Goal: Task Accomplishment & Management: Manage account settings

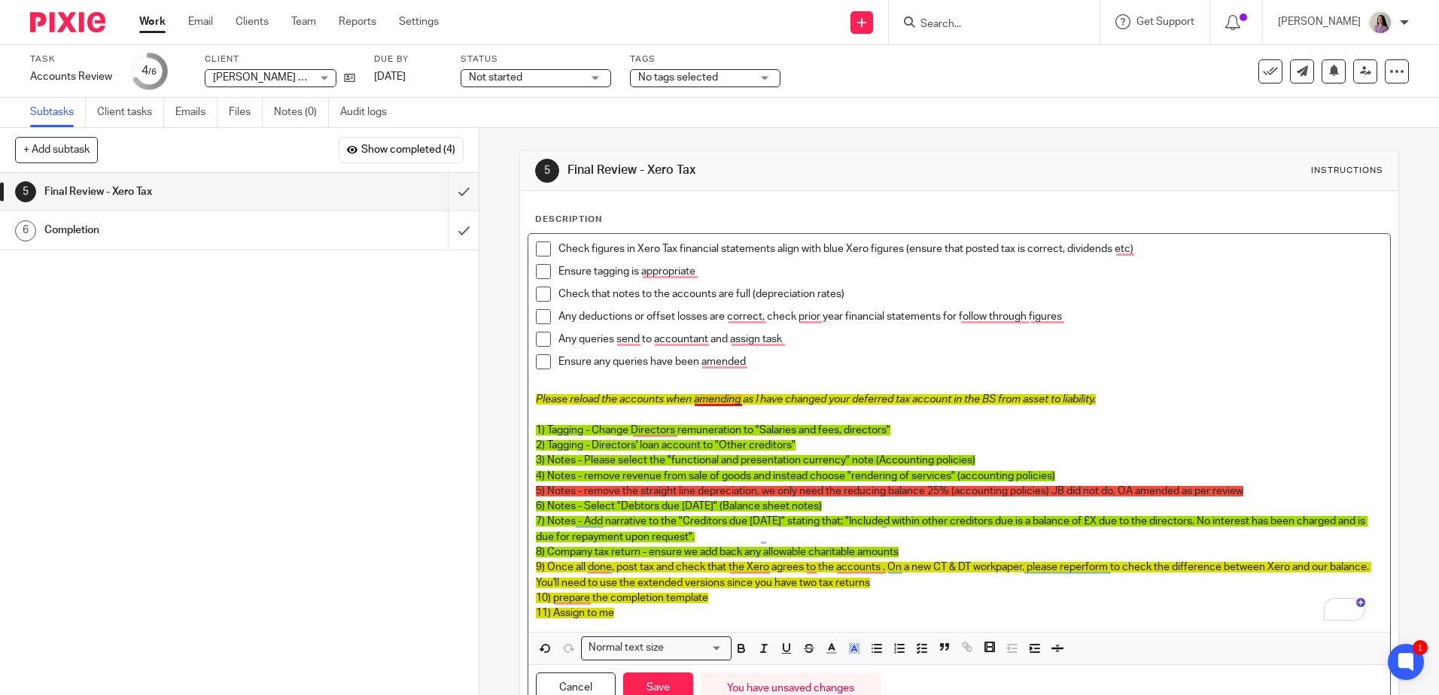
scroll to position [64, 0]
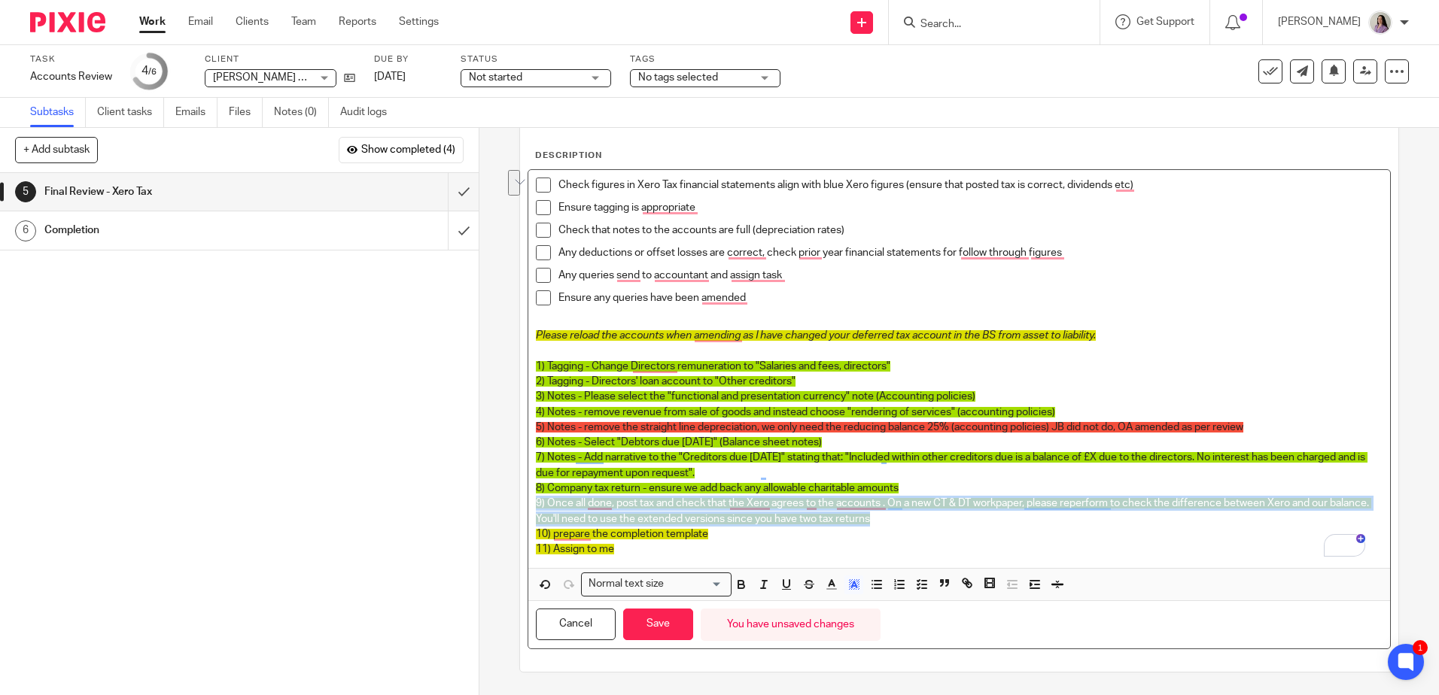
drag, startPoint x: 940, startPoint y: 525, endPoint x: 531, endPoint y: 504, distance: 410.0
click at [531, 504] on div "Check figures in Xero Tax financial statements align with blue Xero figures (en…" at bounding box center [958, 369] width 861 height 398
drag, startPoint x: 849, startPoint y: 586, endPoint x: 860, endPoint y: 577, distance: 13.9
click at [852, 586] on line "button" at bounding box center [854, 586] width 4 height 0
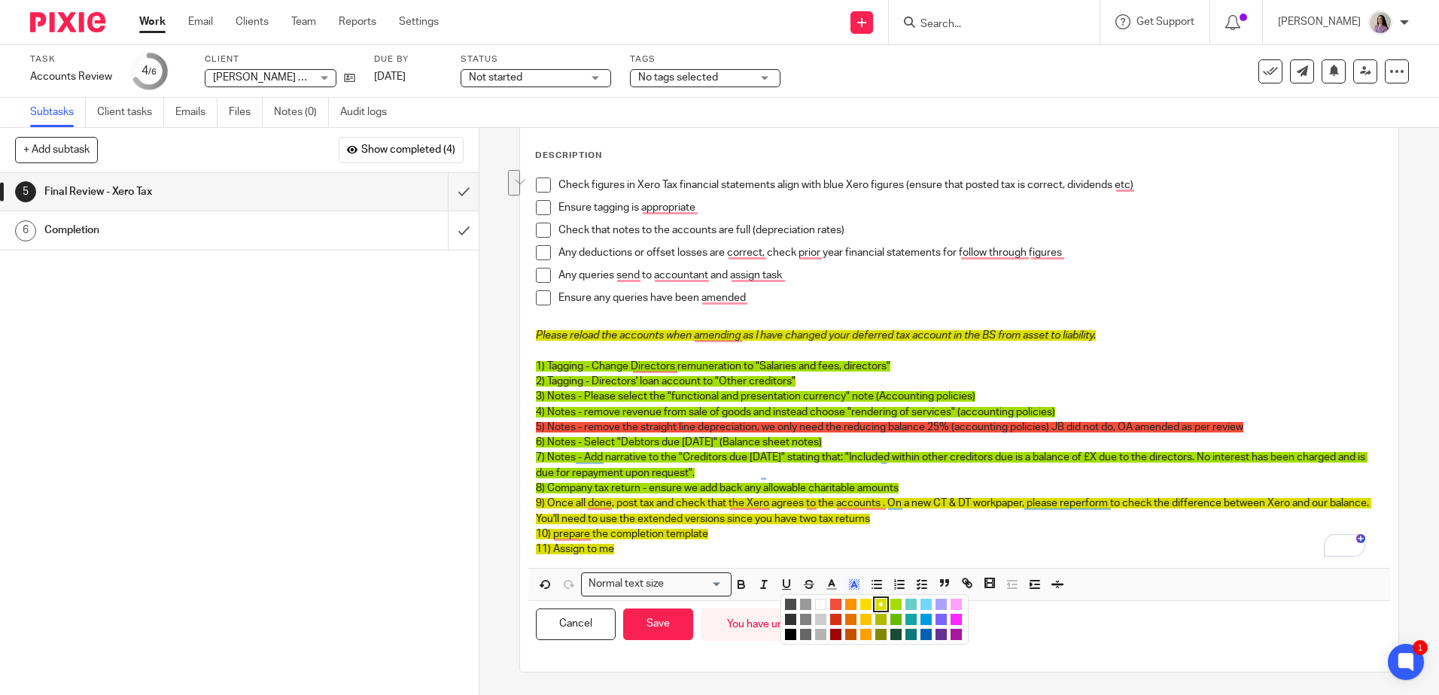
click at [830, 607] on li "color:#F44E3B" at bounding box center [835, 604] width 11 height 11
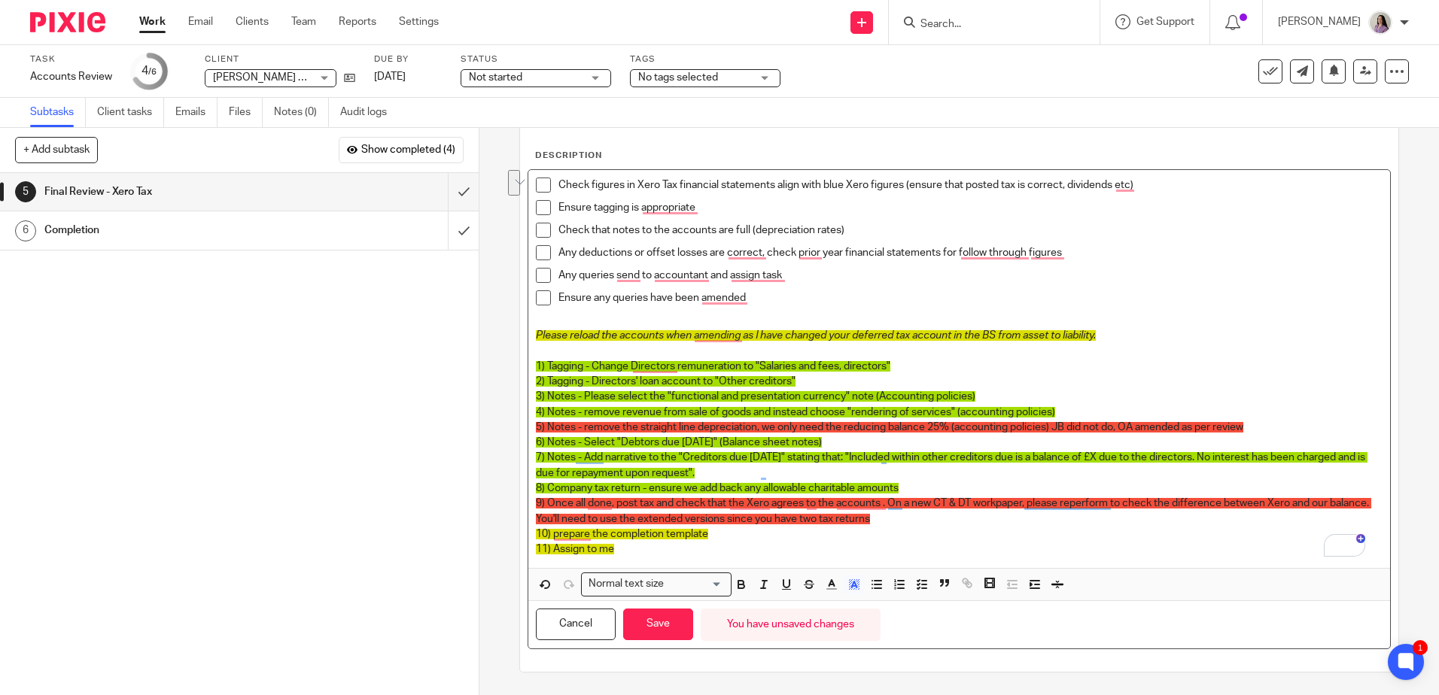
click at [969, 528] on p "10) prepare the completion template" at bounding box center [959, 534] width 846 height 15
click at [964, 522] on p "9) Once all done, post tax and check that the Xero agrees to the accounts . On …" at bounding box center [959, 511] width 846 height 31
click at [1000, 452] on p "7) Notes - Add narrative to the "Creditors due within one year" stating that: "…" at bounding box center [959, 465] width 846 height 31
click at [738, 547] on p "11) Assign to me" at bounding box center [959, 549] width 846 height 15
click at [726, 540] on p "10) prepare the completion template" at bounding box center [959, 534] width 846 height 15
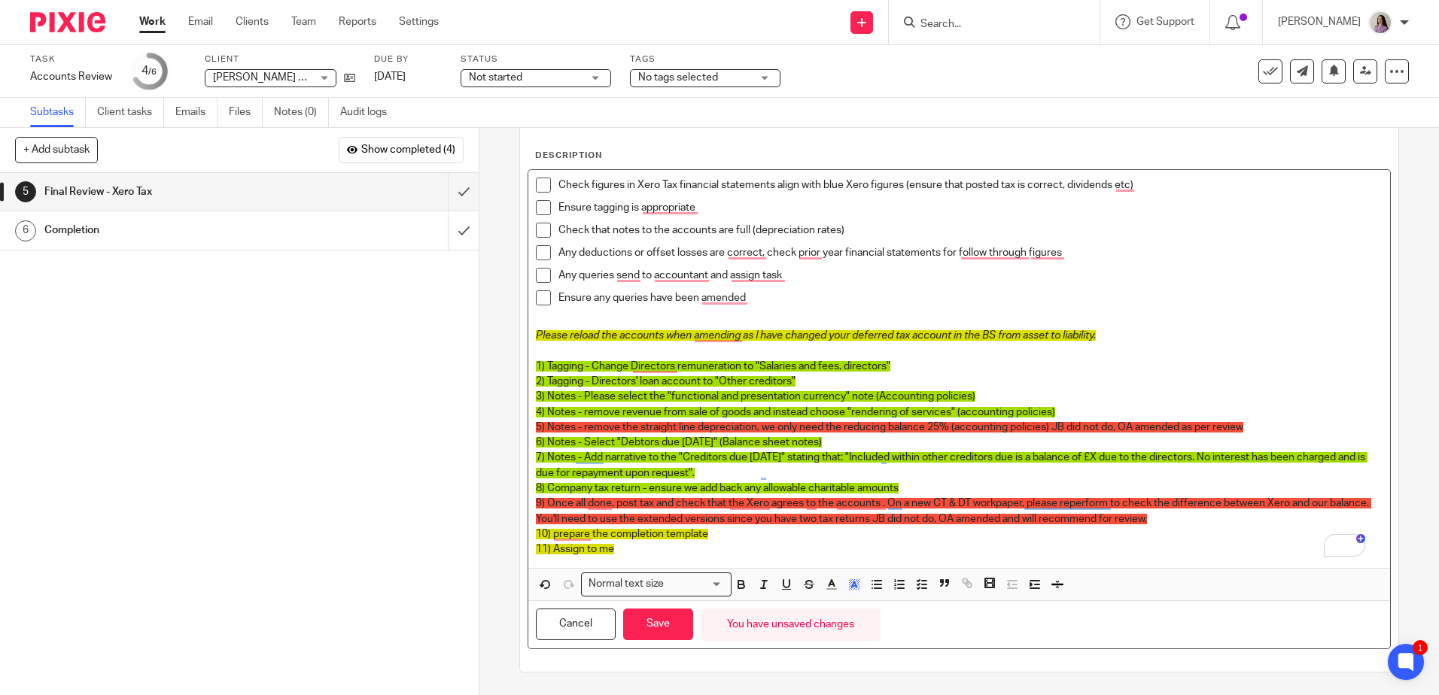
click at [1220, 515] on p "9) Once all done, post tax and check that the Xero agrees to the accounts . On …" at bounding box center [959, 511] width 846 height 31
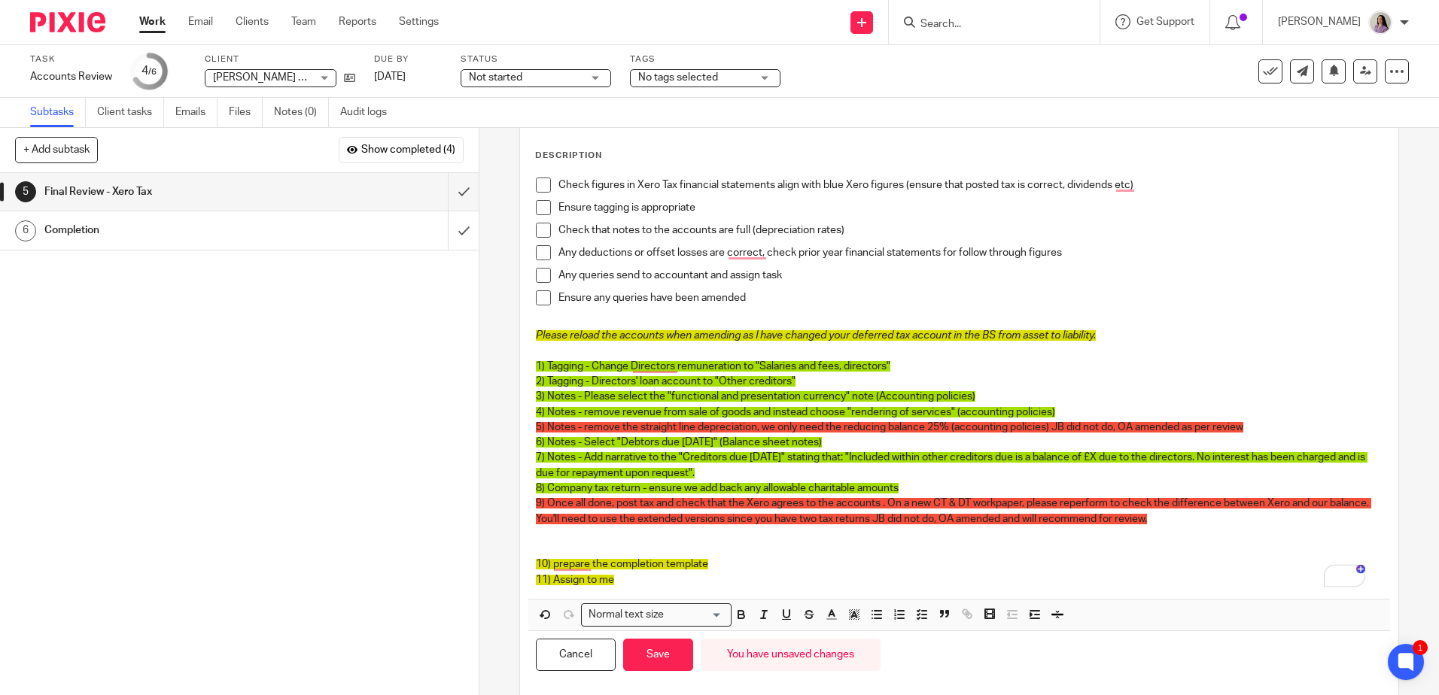
drag, startPoint x: 1051, startPoint y: 614, endPoint x: 1022, endPoint y: 605, distance: 30.0
click at [1052, 615] on icon "button" at bounding box center [1058, 615] width 14 height 14
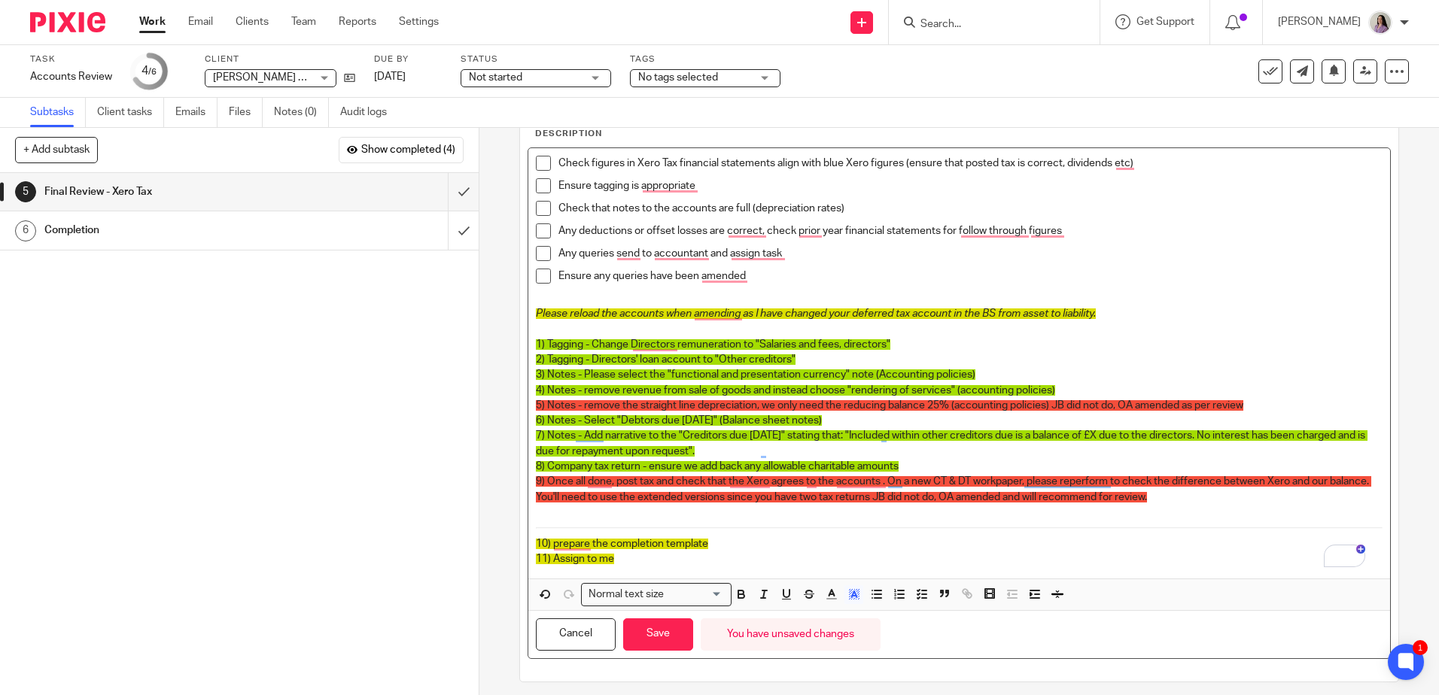
scroll to position [96, 0]
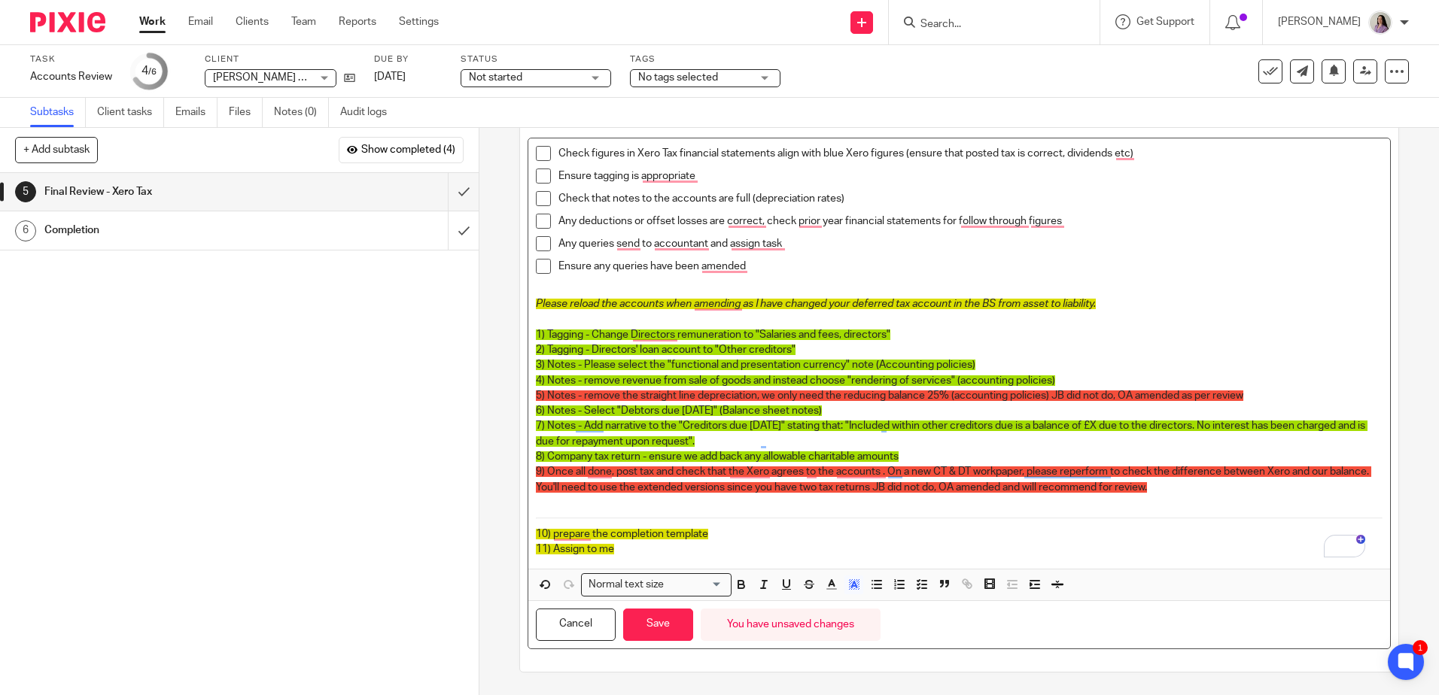
click at [774, 537] on p "10) prepare the completion template" at bounding box center [959, 534] width 846 height 15
click at [979, 535] on p "10) prepare the completion template - Please amend as per comments on workpaper." at bounding box center [959, 534] width 846 height 15
click at [1222, 493] on p "9) Once all done, post tax and check that the Xero agrees to the accounts . On …" at bounding box center [959, 479] width 846 height 31
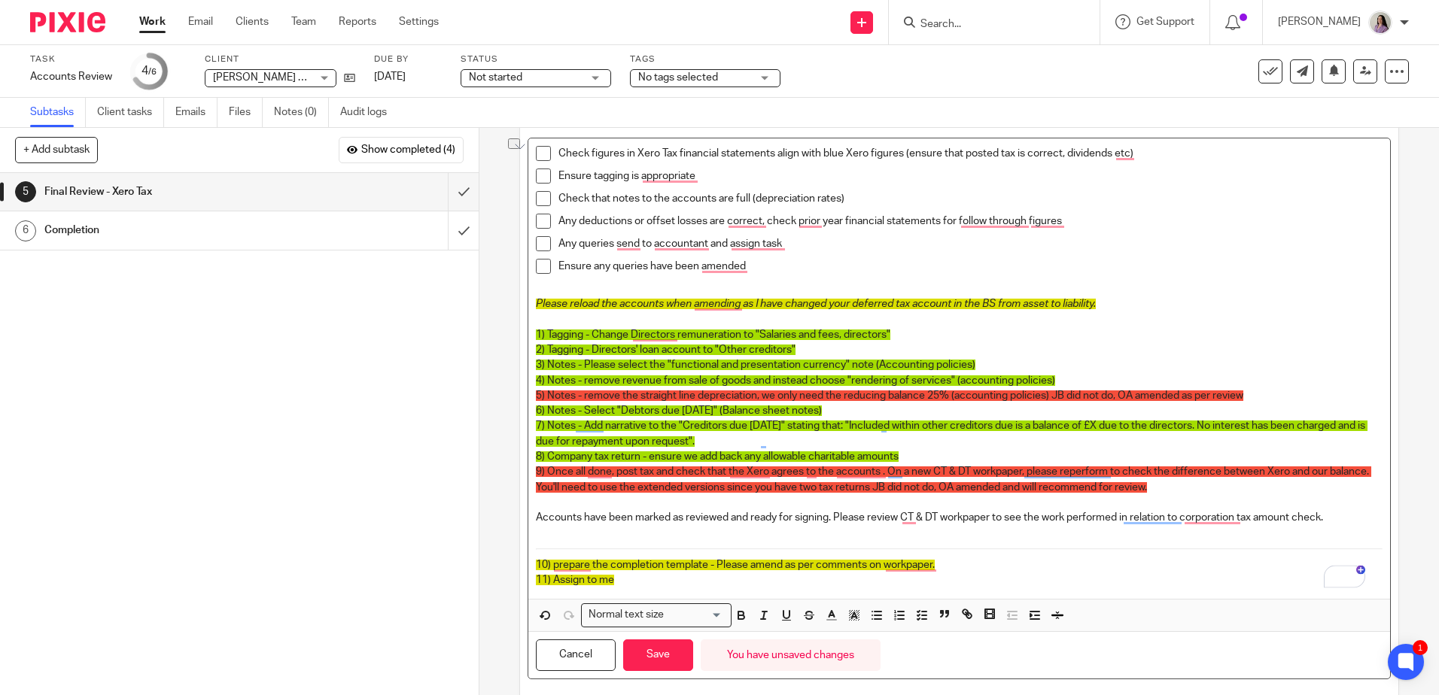
drag, startPoint x: 1341, startPoint y: 517, endPoint x: 532, endPoint y: 521, distance: 809.2
click at [528, 519] on div "Description Check figures in Xero Tax financial statements align with blue Xero…" at bounding box center [959, 399] width 878 height 607
click at [1254, 410] on p "6) Notes - Select "Debtors due within one year" (Balance sheet notes)" at bounding box center [959, 410] width 846 height 15
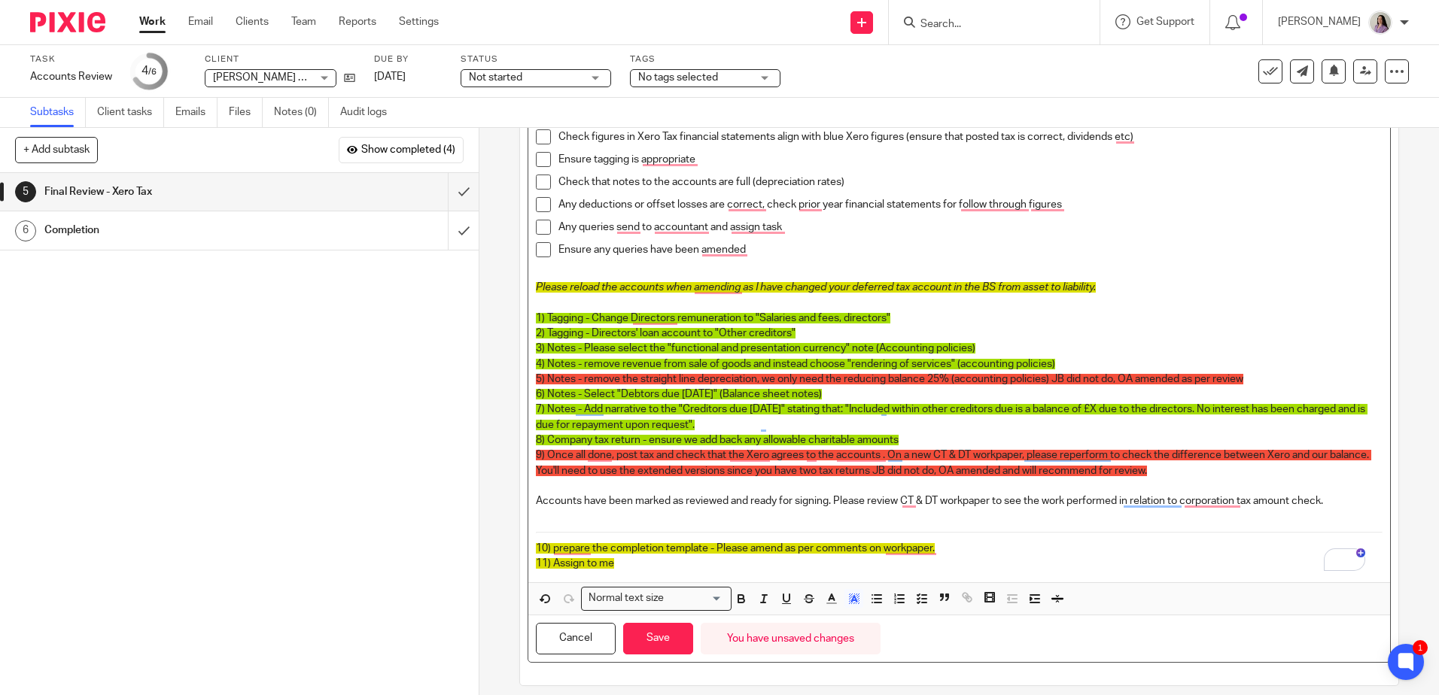
scroll to position [126, 0]
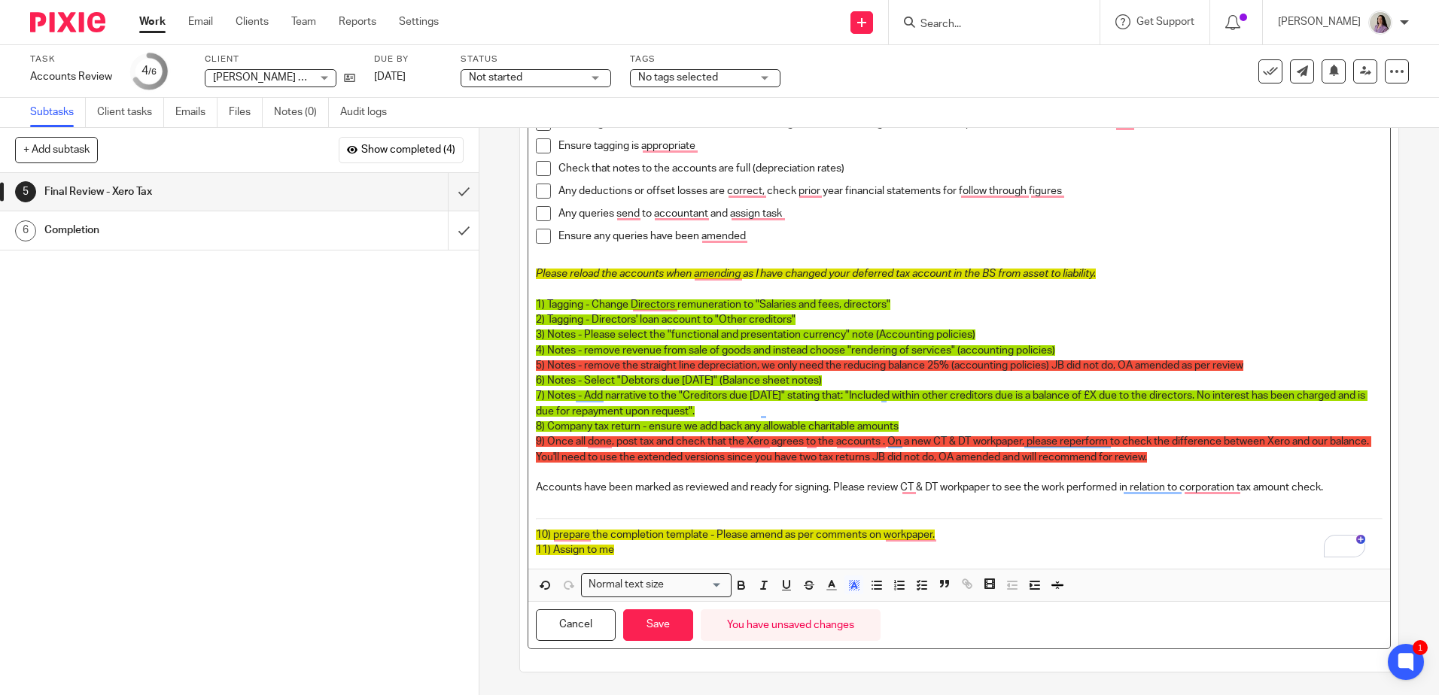
click at [623, 548] on p "11) Assign to me" at bounding box center [959, 550] width 846 height 15
drag, startPoint x: 625, startPoint y: 555, endPoint x: 525, endPoint y: 531, distance: 103.9
click at [524, 531] on div "Description Check figures in Xero Tax financial statements align with blue Xero…" at bounding box center [959, 368] width 878 height 607
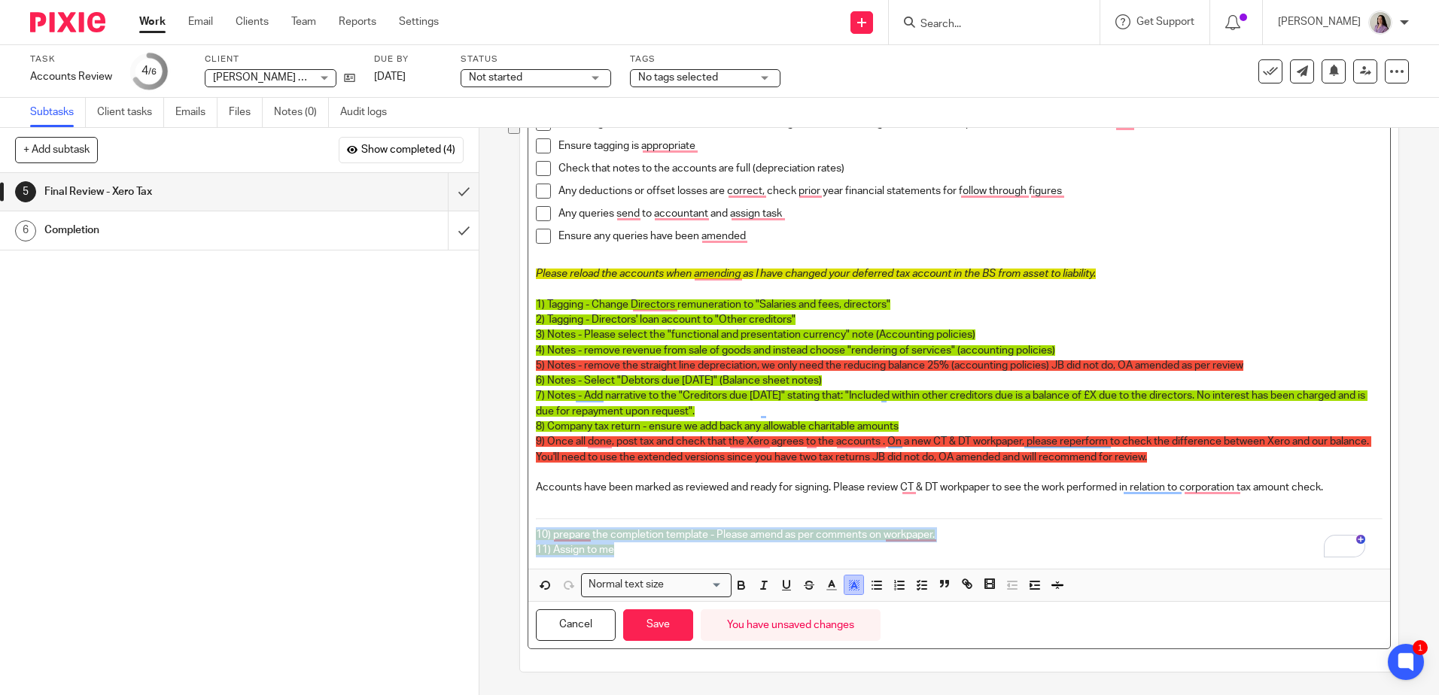
click at [849, 589] on icon "button" at bounding box center [855, 586] width 14 height 14
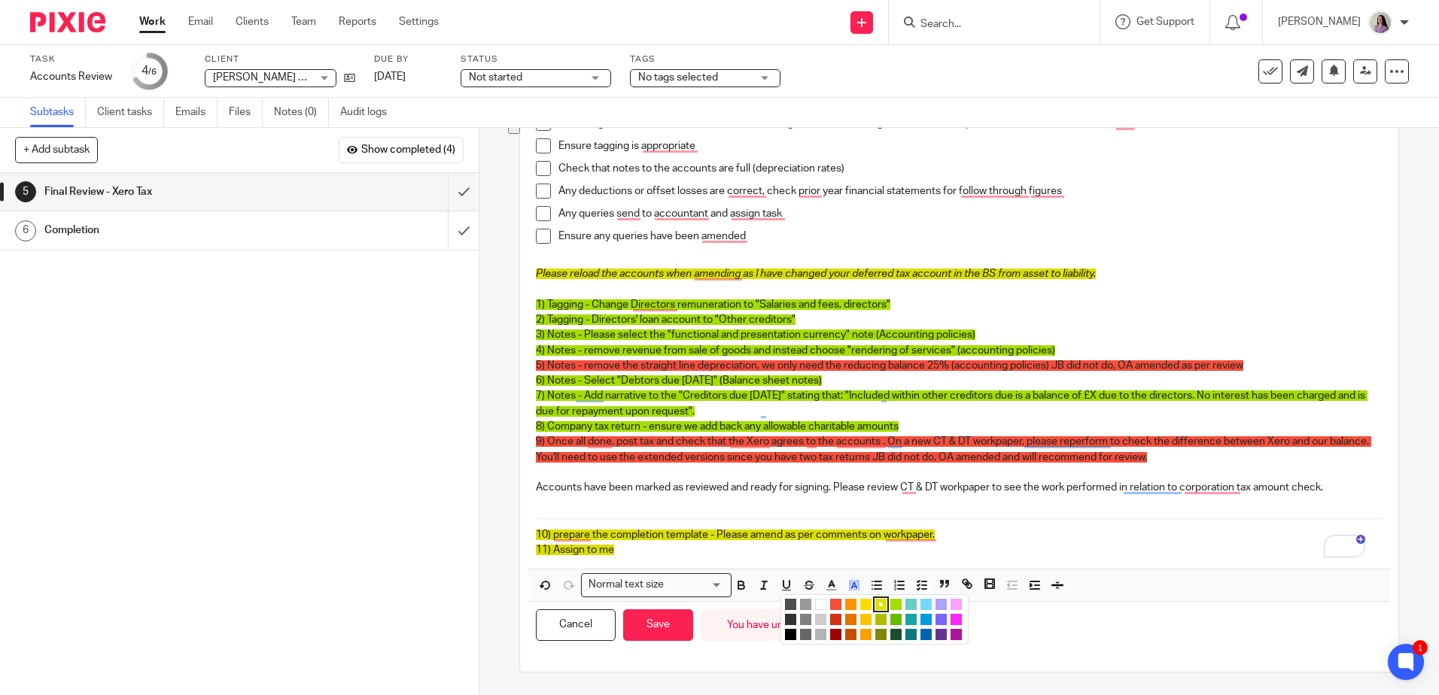
click at [816, 607] on li "color:#FFFFFF" at bounding box center [820, 604] width 11 height 11
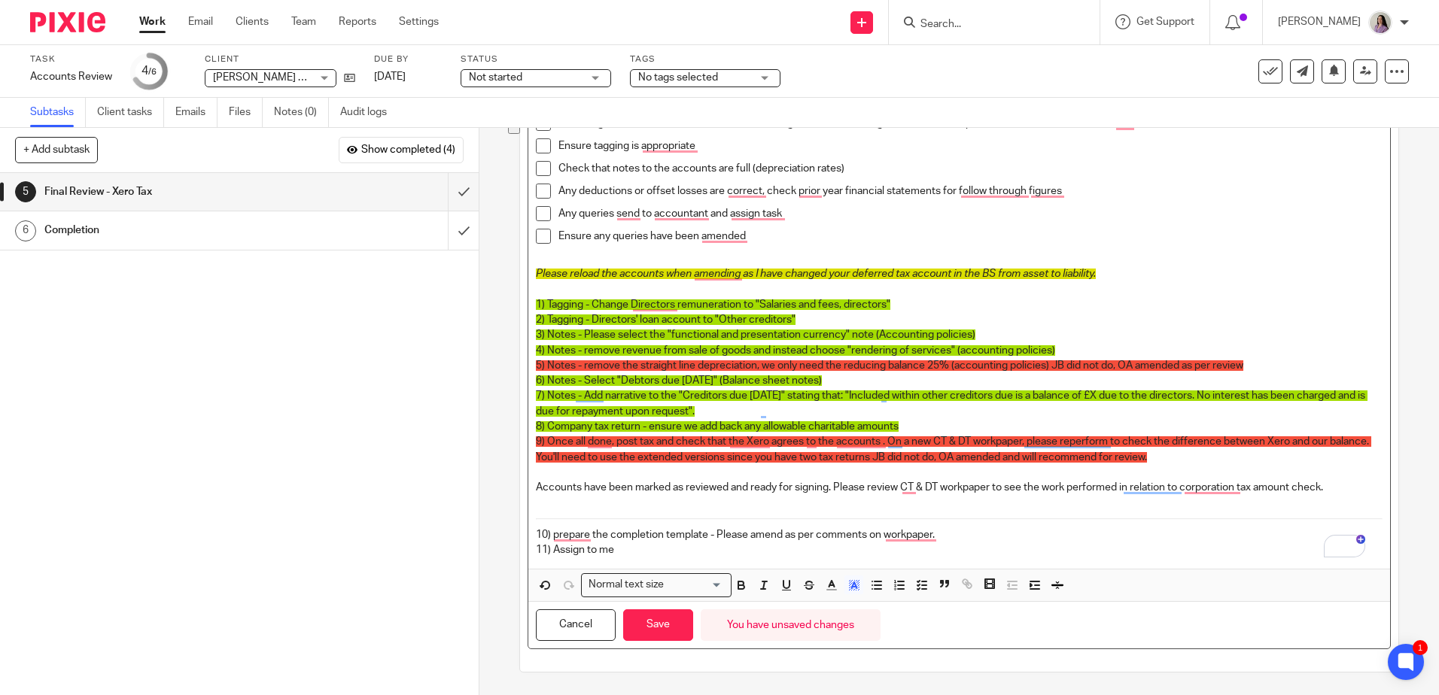
click at [914, 376] on p "6) Notes - Select "Debtors due within one year" (Balance sheet notes)" at bounding box center [959, 380] width 846 height 15
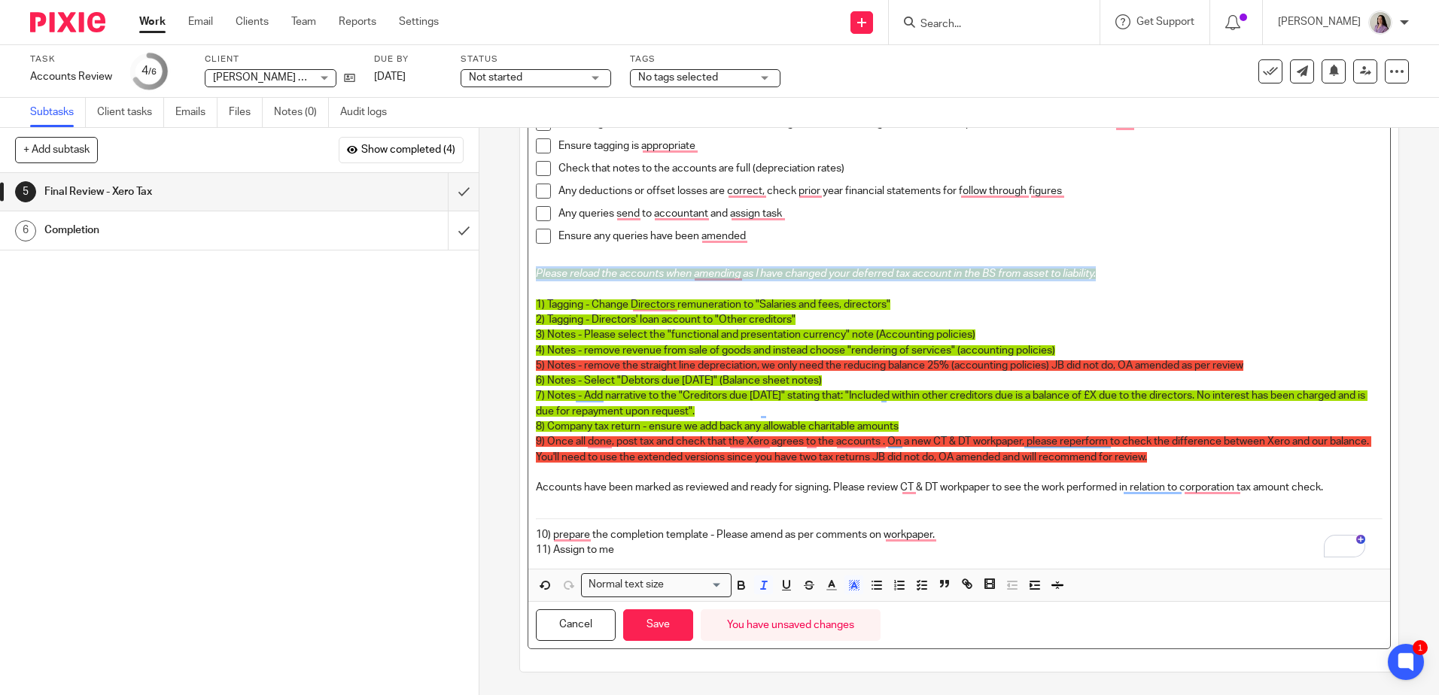
drag, startPoint x: 1114, startPoint y: 277, endPoint x: 530, endPoint y: 278, distance: 584.1
click at [528, 277] on div "Description Check figures in Xero Tax financial statements align with blue Xero…" at bounding box center [959, 368] width 878 height 607
click at [851, 589] on icon "button" at bounding box center [855, 586] width 14 height 14
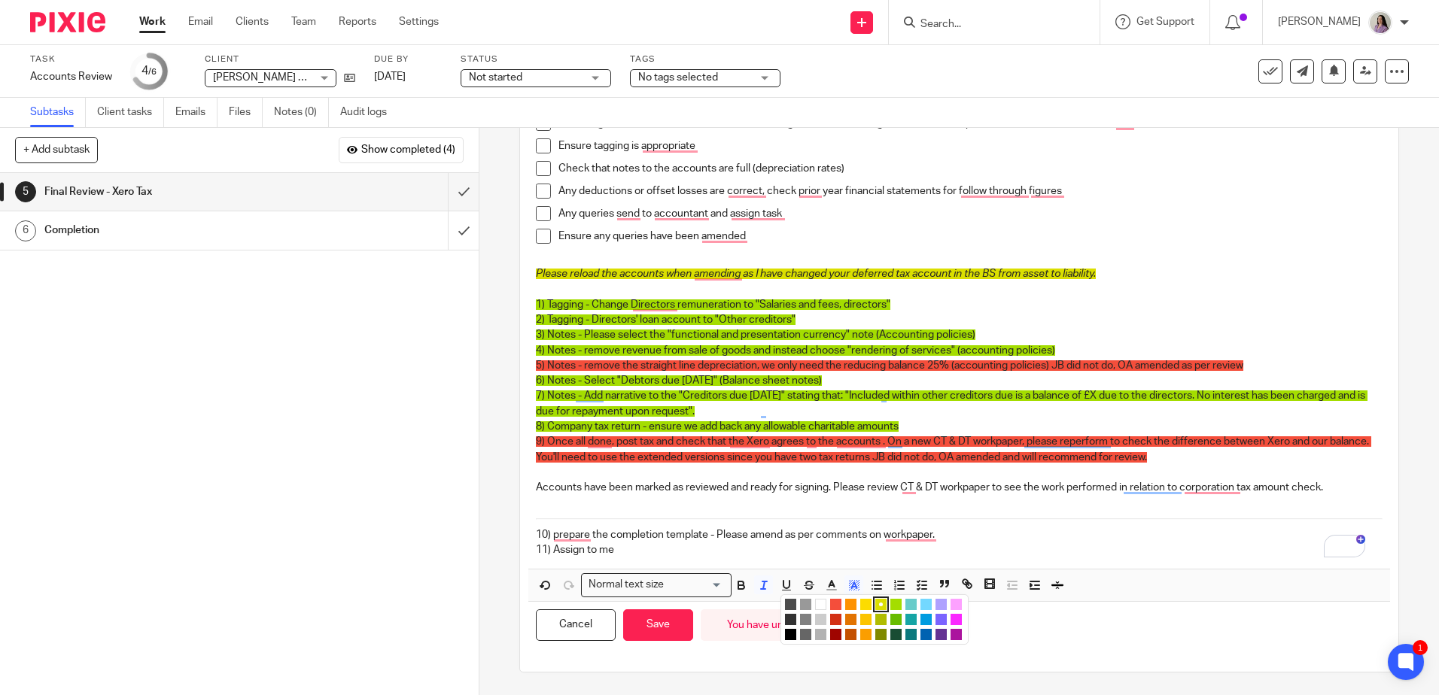
click at [817, 602] on li "color:#FFFFFF" at bounding box center [820, 604] width 11 height 11
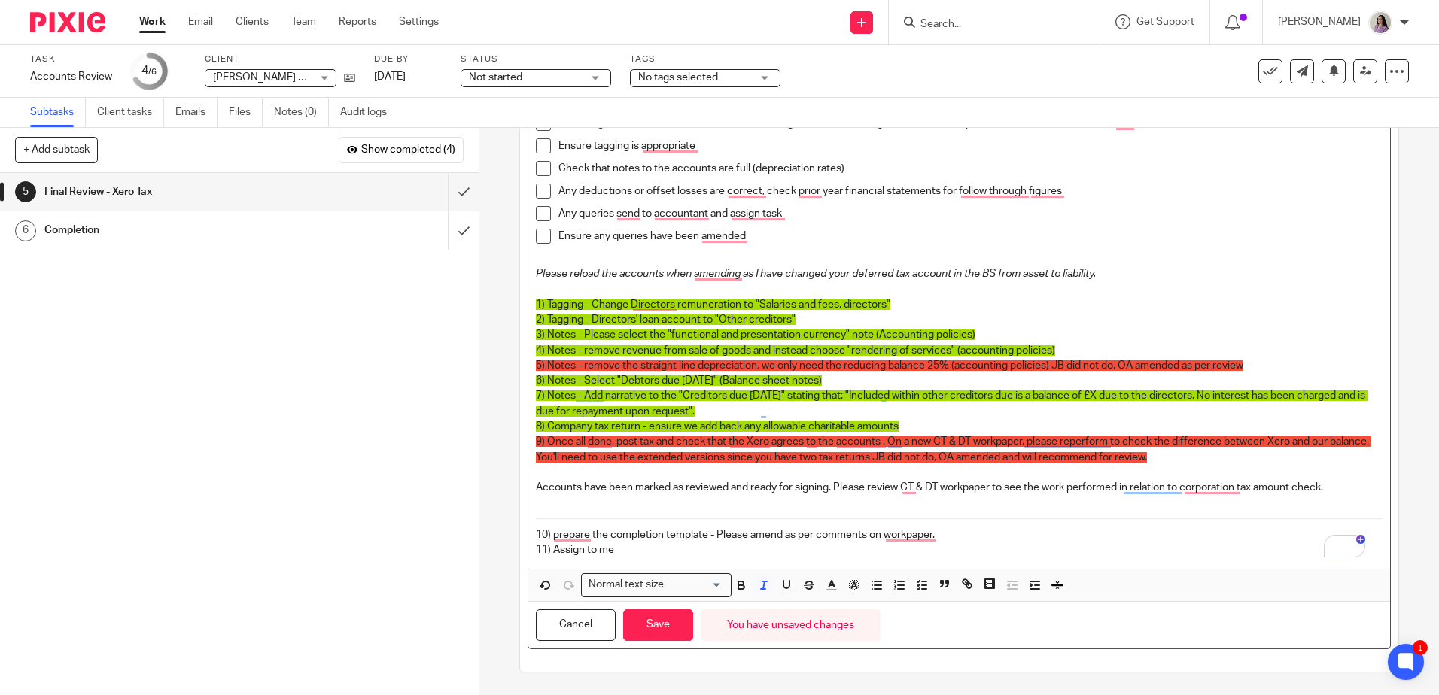
click at [982, 394] on span "7) Notes - Add narrative to the "Creditors due within one year" stating that: "…" at bounding box center [952, 404] width 832 height 26
click at [1098, 531] on p "10) prepare the completion template - Please amend as per comments on workpaper." at bounding box center [959, 535] width 846 height 15
drag, startPoint x: 1345, startPoint y: 489, endPoint x: 534, endPoint y: 491, distance: 811.4
click at [536, 491] on p "Accounts have been marked as reviewed and ready for signing. Please review CT &…" at bounding box center [959, 487] width 846 height 15
click at [744, 582] on icon "button" at bounding box center [742, 586] width 14 height 14
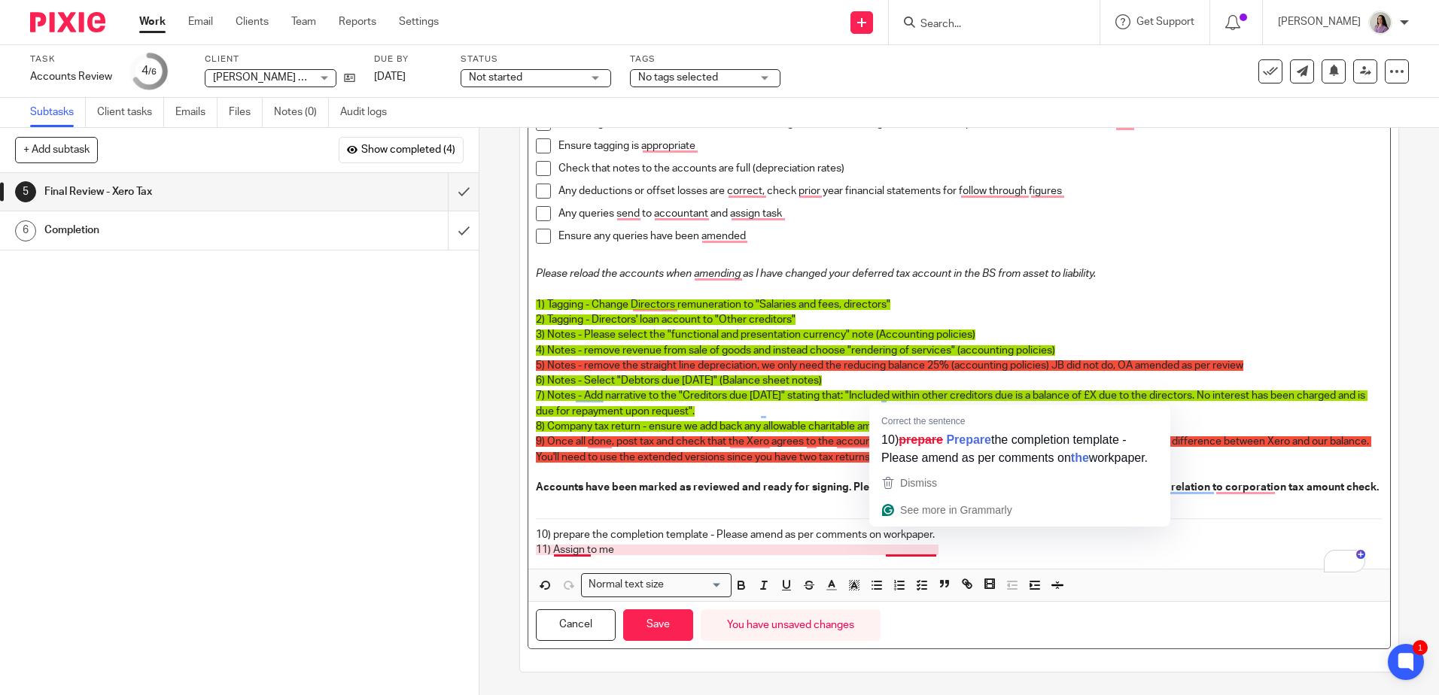
drag, startPoint x: 711, startPoint y: 548, endPoint x: 953, endPoint y: 549, distance: 241.6
click at [953, 543] on p "10) prepare the completion template - Please amend as per comments on workpaper." at bounding box center [959, 535] width 846 height 15
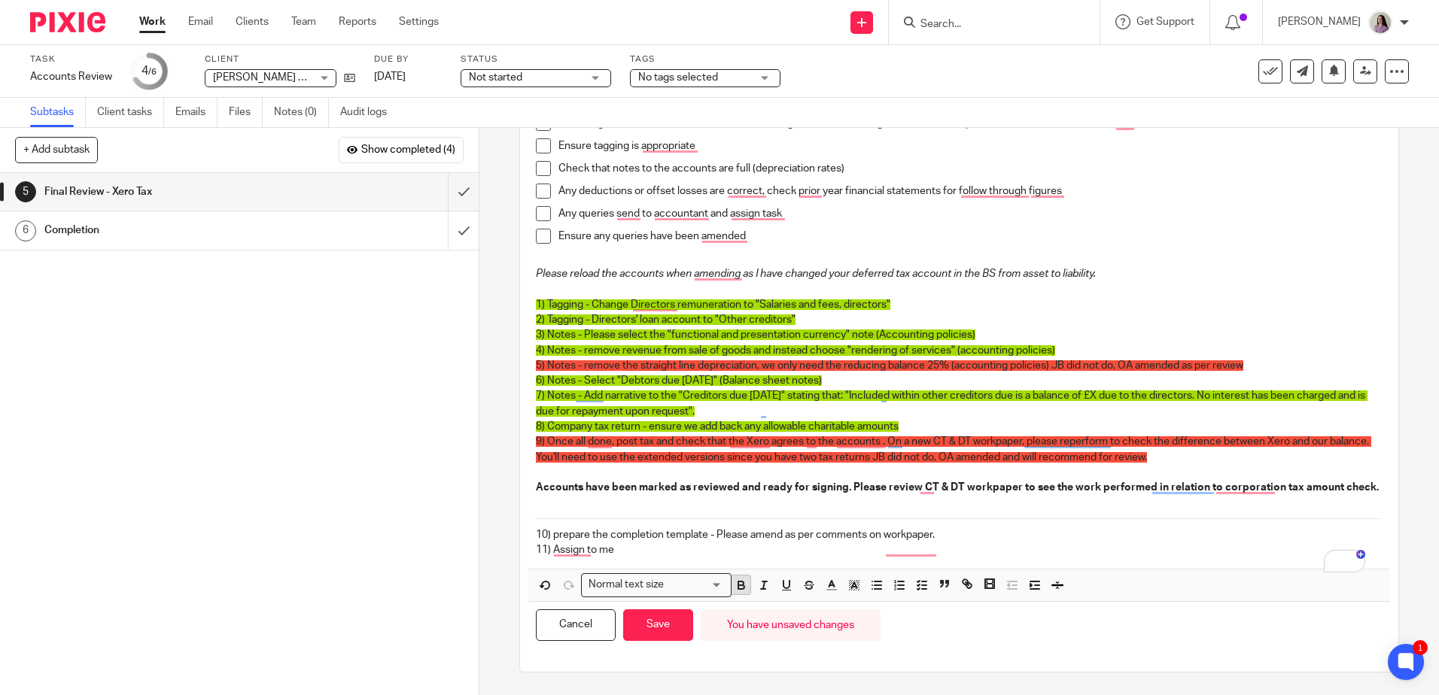
click at [740, 592] on icon "button" at bounding box center [742, 586] width 14 height 14
click at [960, 543] on p "10) prepare the completion template - Please amend as per comments on workpaper." at bounding box center [959, 535] width 846 height 15
click at [817, 558] on p "11) Assign to me" at bounding box center [959, 550] width 846 height 15
click at [1000, 543] on p "10) prepare the completion template - Please amend as per comments on workpaper." at bounding box center [959, 535] width 846 height 15
click at [1043, 558] on p "11) Assign to me" at bounding box center [959, 550] width 846 height 15
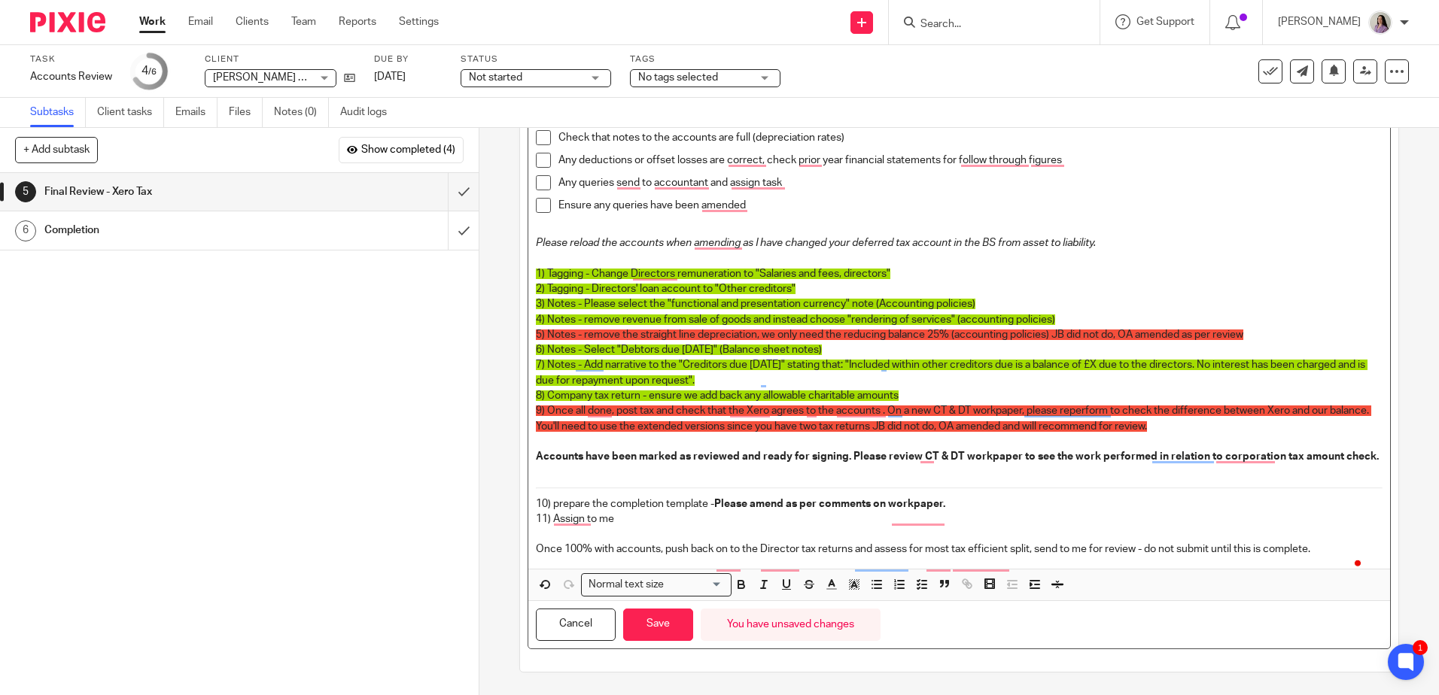
scroll to position [172, 0]
click at [671, 628] on button "Save" at bounding box center [658, 625] width 70 height 32
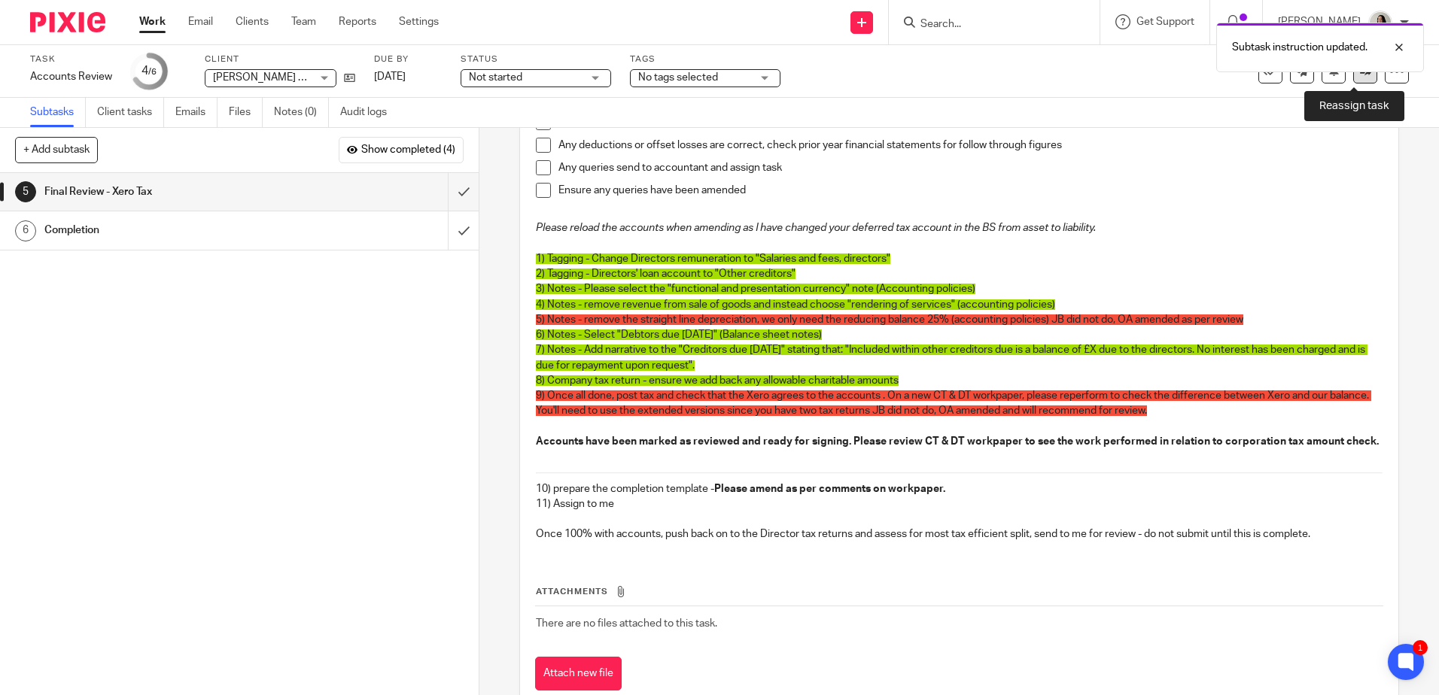
click at [1353, 78] on link at bounding box center [1365, 71] width 24 height 24
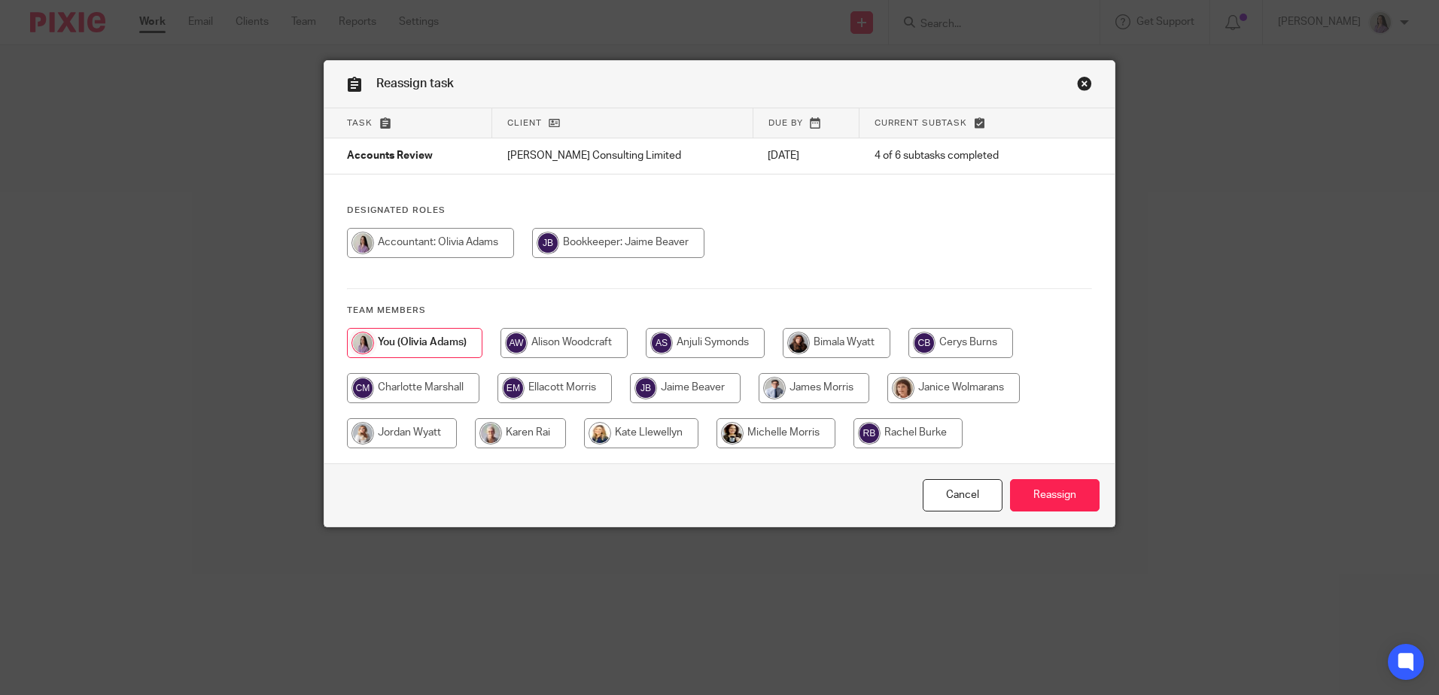
click at [660, 236] on input "radio" at bounding box center [618, 243] width 172 height 30
radio input "true"
click at [1047, 509] on input "Reassign" at bounding box center [1055, 495] width 90 height 32
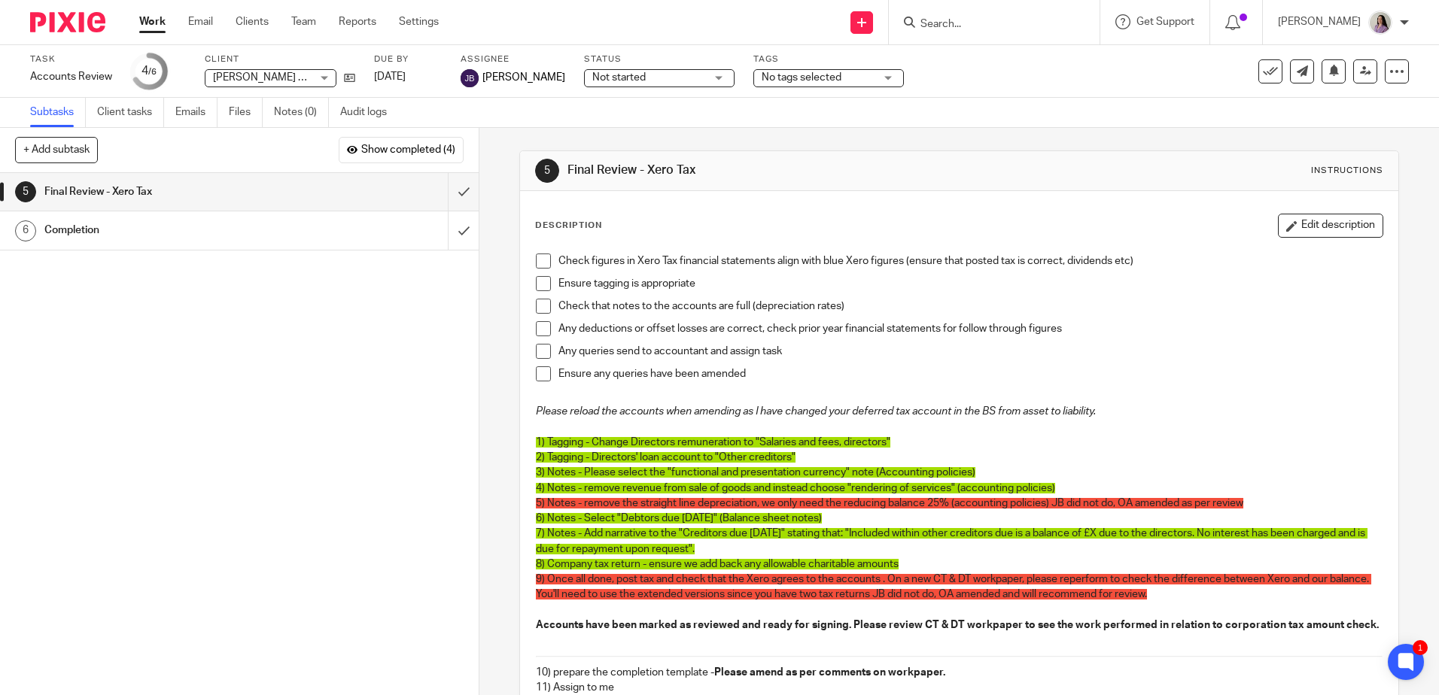
click at [160, 18] on link "Work" at bounding box center [152, 21] width 26 height 15
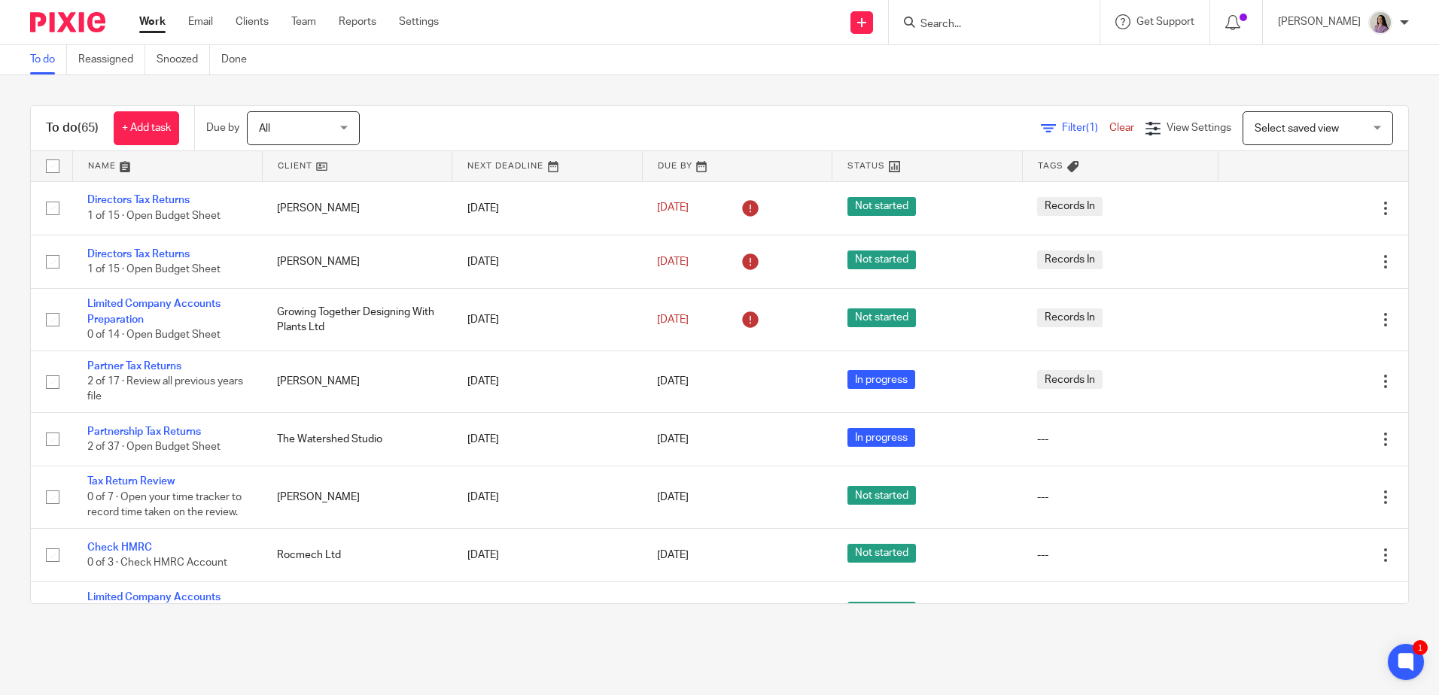
drag, startPoint x: 458, startPoint y: 402, endPoint x: 450, endPoint y: 136, distance: 265.8
